Goal: Check status: Check status

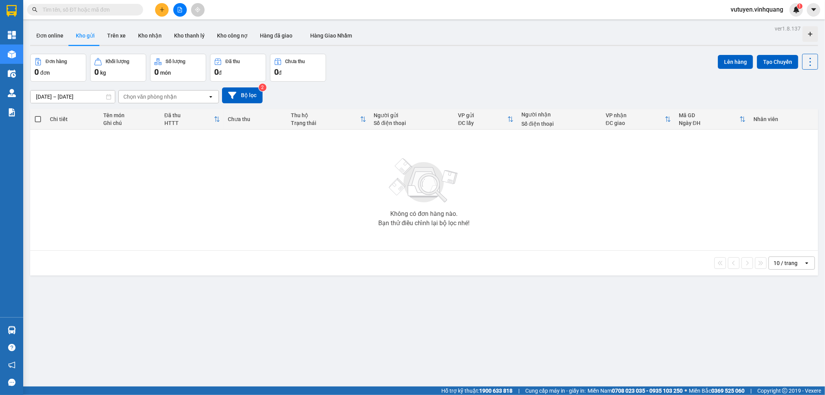
click at [70, 9] on input "text" at bounding box center [88, 9] width 91 height 9
paste input "0762515906"
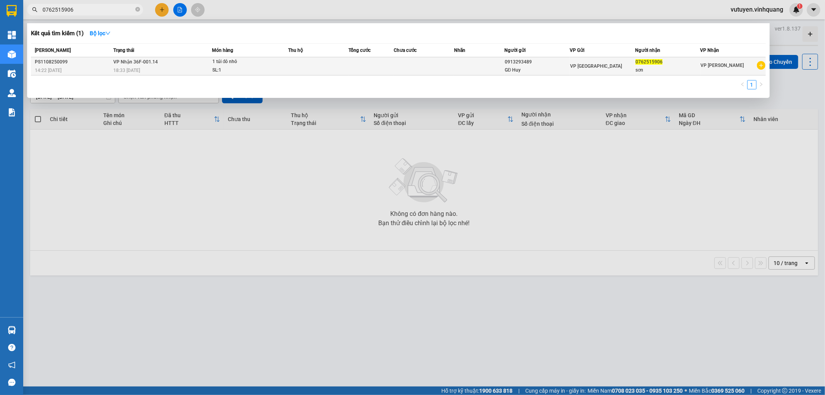
type input "0762515906"
click at [133, 65] on td "VP Nhận 36F-001.14 18:33 [DATE]" at bounding box center [161, 66] width 101 height 18
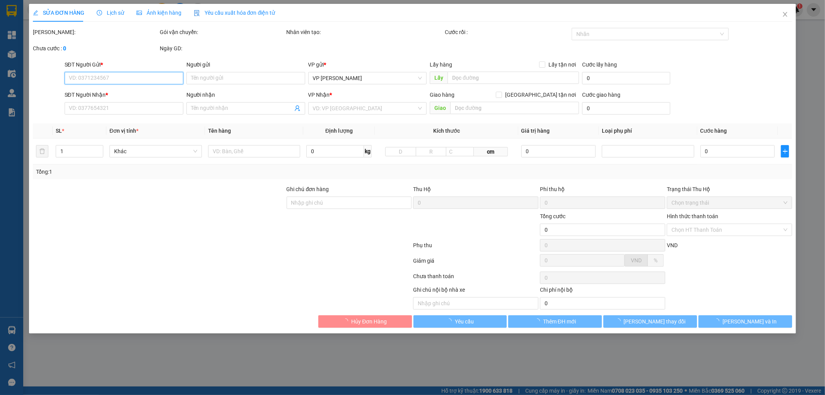
type input "0913293489"
type input "GĐ Huy"
type input "0762515906"
type input "sơn"
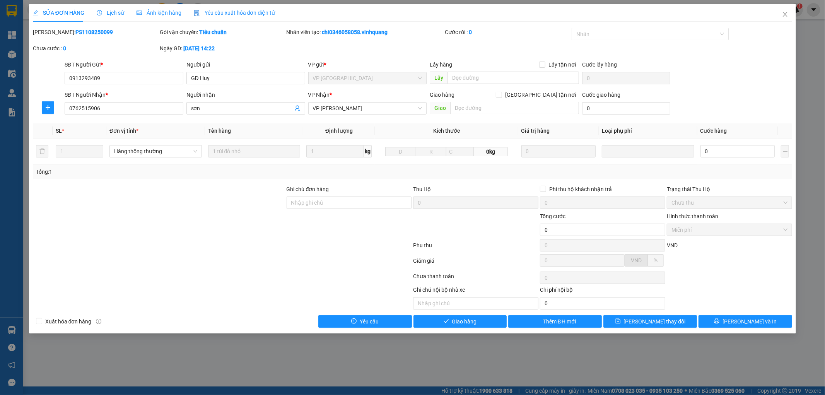
click at [110, 10] on span "Lịch sử" at bounding box center [110, 13] width 27 height 6
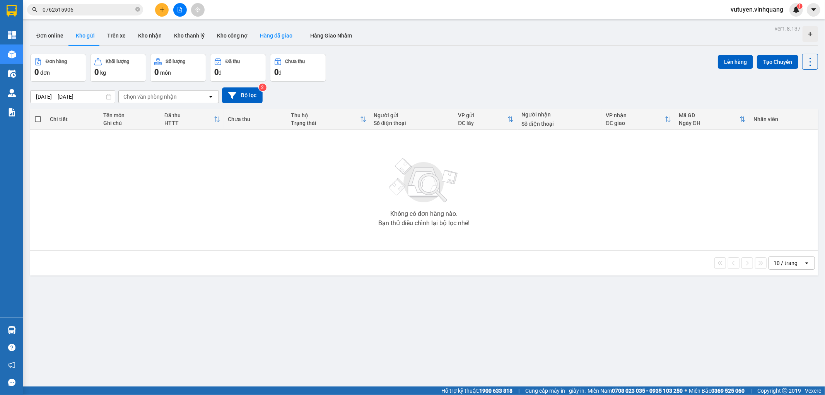
click at [273, 34] on button "Hàng đã giao" at bounding box center [276, 35] width 45 height 19
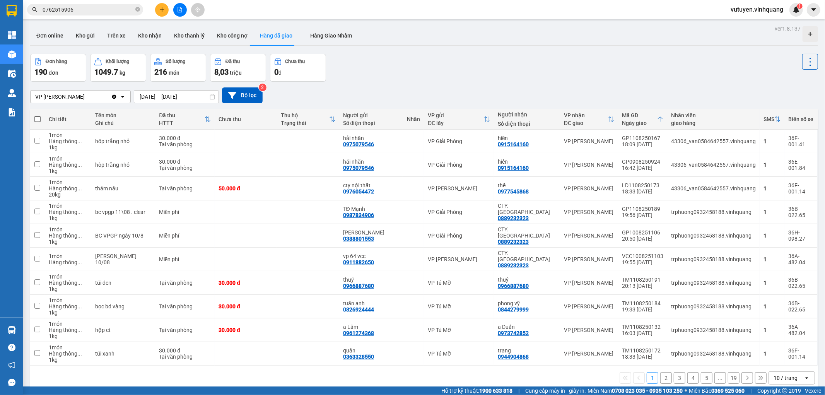
click at [114, 97] on icon "Clear value" at bounding box center [114, 96] width 4 height 4
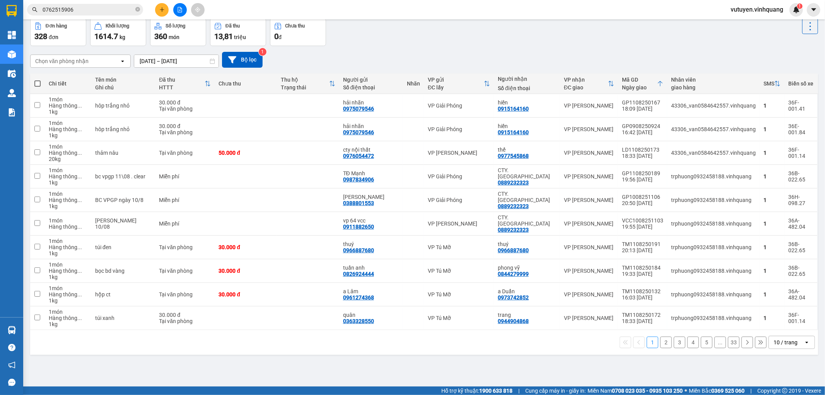
click at [145, 63] on input "[DATE] – [DATE]" at bounding box center [176, 61] width 84 height 12
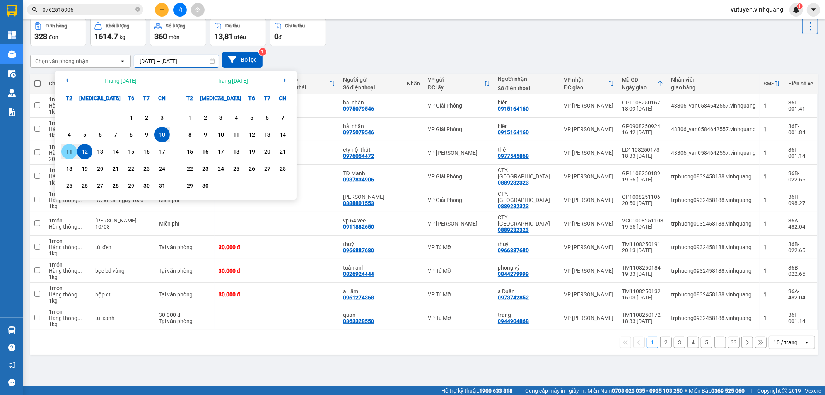
click at [71, 153] on div "11" at bounding box center [69, 151] width 11 height 9
type input "[DATE] – / /"
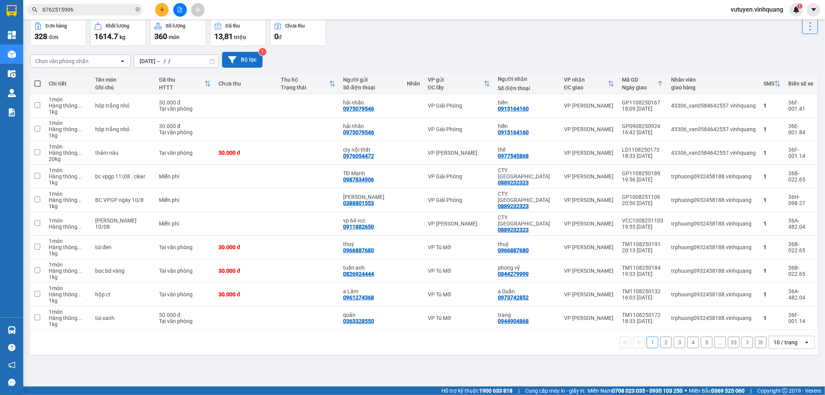
click at [244, 65] on button "Bộ lọc" at bounding box center [242, 60] width 41 height 16
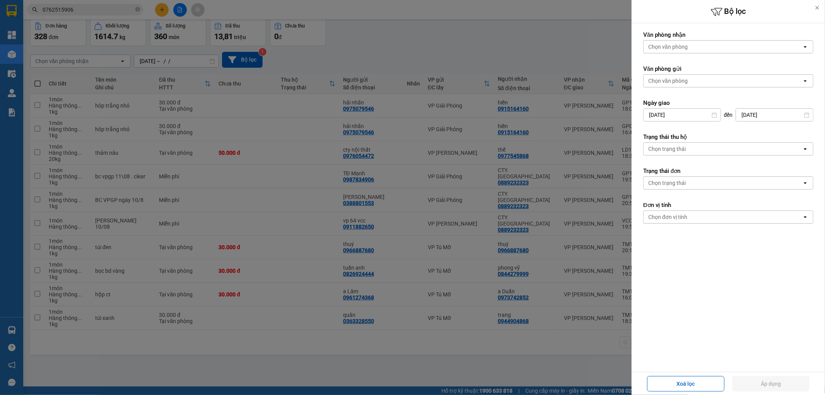
click at [431, 52] on div at bounding box center [412, 197] width 825 height 395
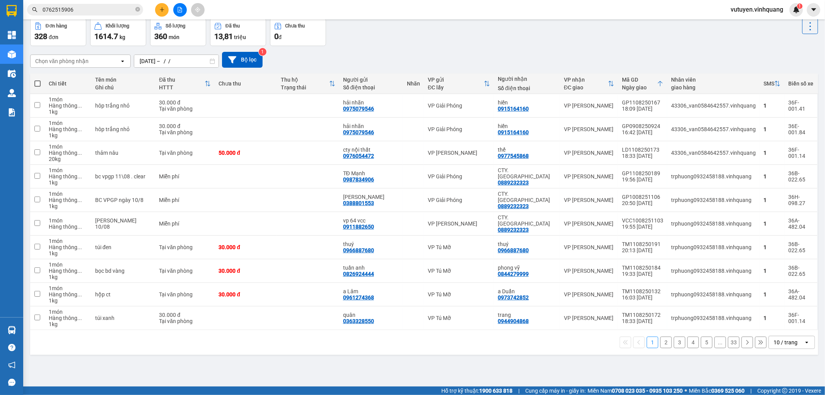
click at [424, 52] on div "Chọn văn phòng nhận open 11/08/2025 – / / Press the down arrow key to interact …" at bounding box center [423, 60] width 787 height 16
click at [728, 336] on button "33" at bounding box center [734, 342] width 12 height 12
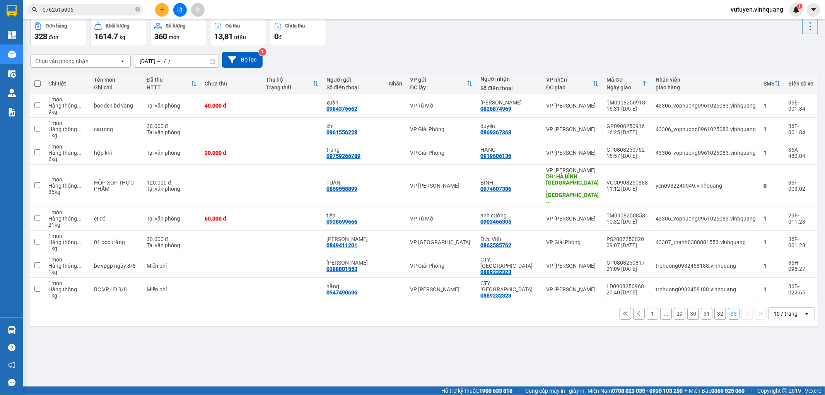
click at [646, 308] on button "1" at bounding box center [652, 314] width 12 height 12
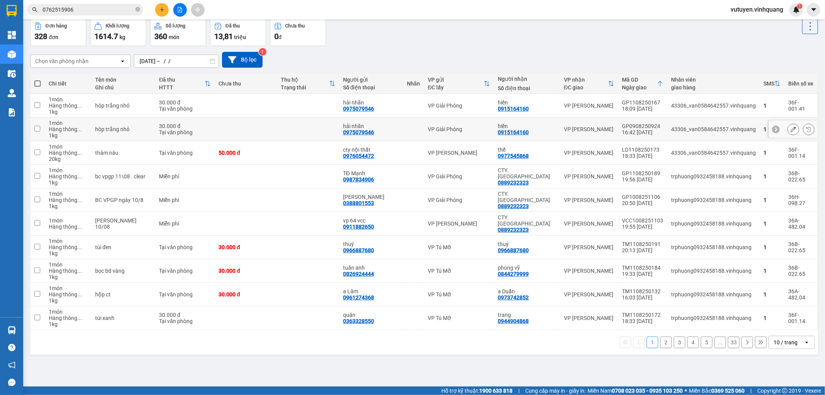
scroll to position [0, 0]
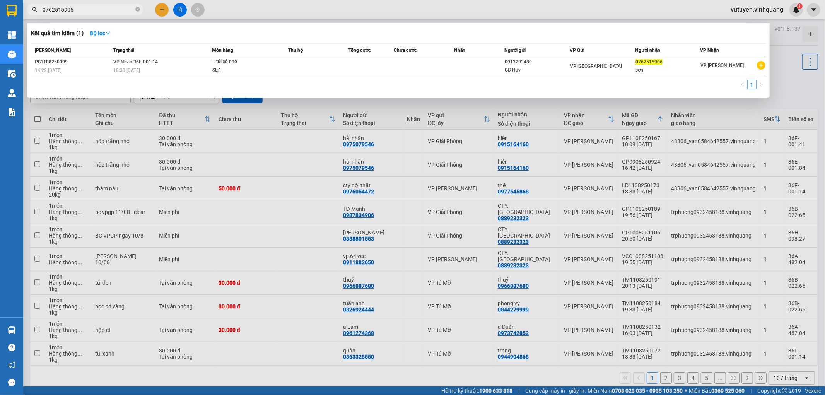
click at [91, 9] on input "0762515906" at bounding box center [88, 9] width 91 height 9
click at [71, 68] on div "14:22 - 11/08" at bounding box center [73, 70] width 76 height 9
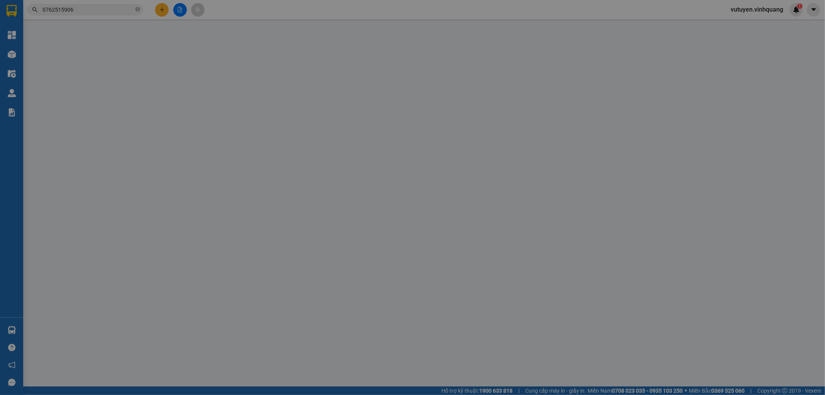
type input "0913293489"
type input "GĐ Huy"
type input "0762515906"
type input "sơn"
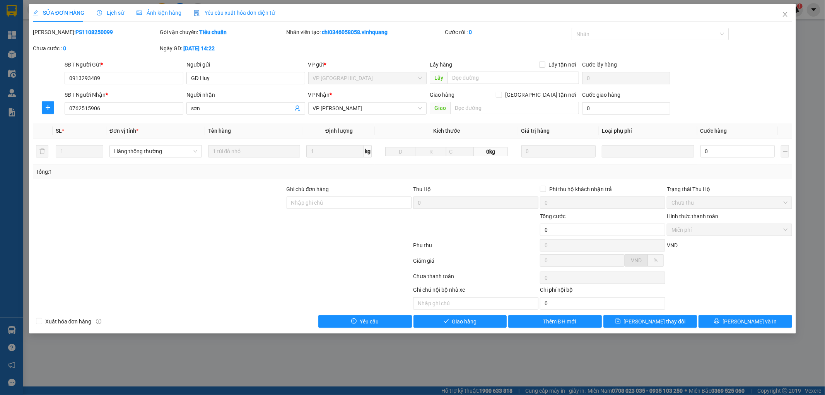
drag, startPoint x: 52, startPoint y: 30, endPoint x: 92, endPoint y: 30, distance: 40.2
click at [92, 30] on div "Mã ĐH: PS1108250099" at bounding box center [95, 32] width 125 height 9
copy b "PS1108250099"
click at [111, 13] on span "Lịch sử" at bounding box center [110, 13] width 27 height 6
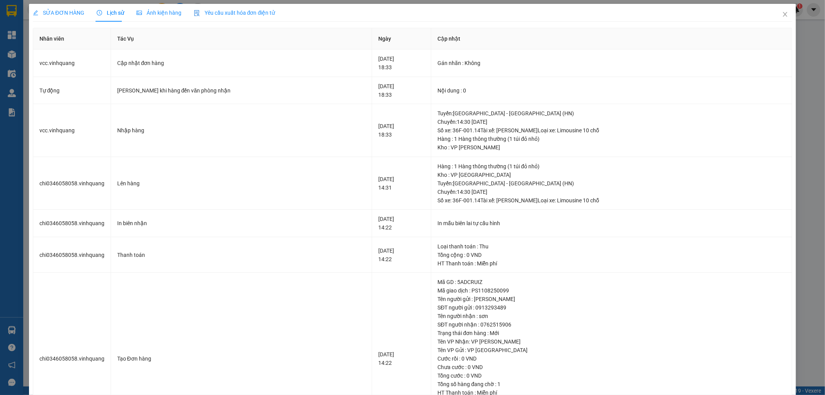
drag, startPoint x: 153, startPoint y: 17, endPoint x: 156, endPoint y: 12, distance: 6.2
click at [153, 17] on div "Ảnh kiện hàng" at bounding box center [158, 13] width 45 height 18
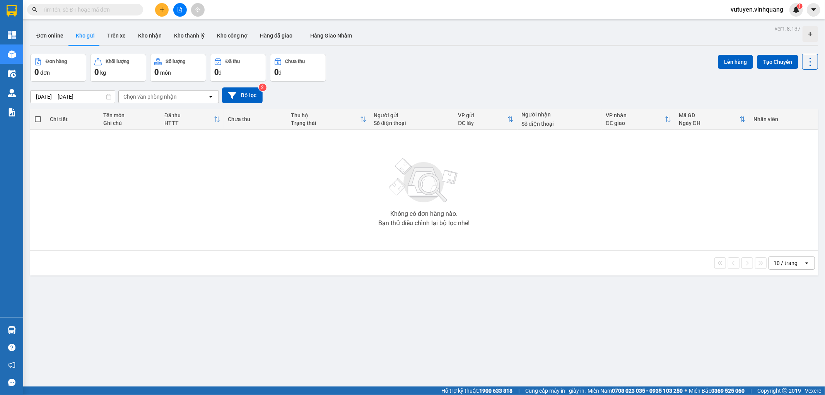
click at [80, 9] on input "text" at bounding box center [88, 9] width 91 height 9
click at [75, 8] on input "text" at bounding box center [88, 9] width 91 height 9
paste input "PS1108250099"
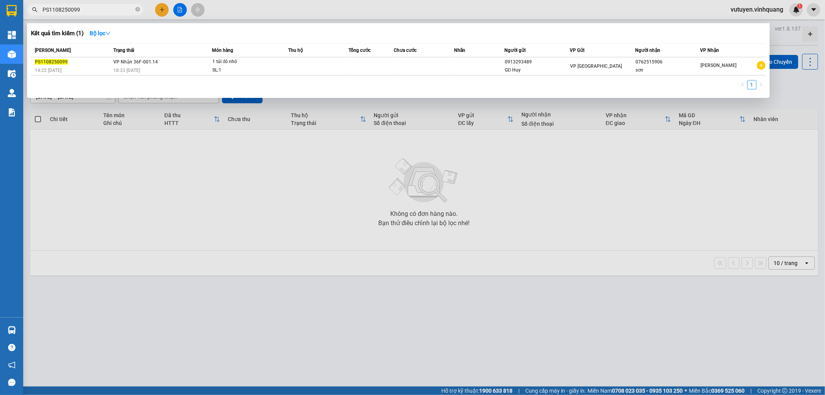
type input "PS1108250099"
